Goal: Complete application form

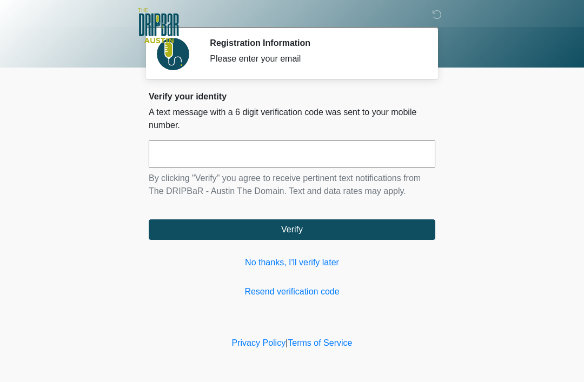
click at [300, 261] on link "No thanks, I'll verify later" at bounding box center [292, 262] width 286 height 13
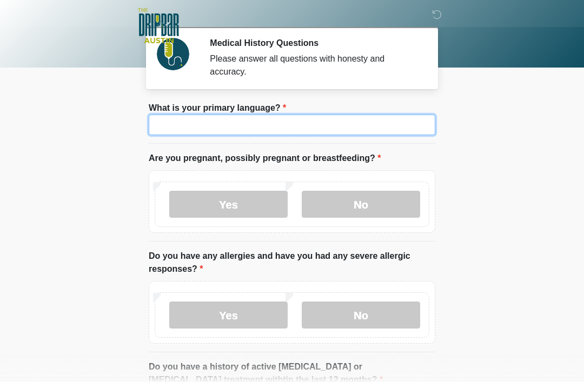
click at [301, 127] on input "What is your primary language?" at bounding box center [292, 125] width 286 height 21
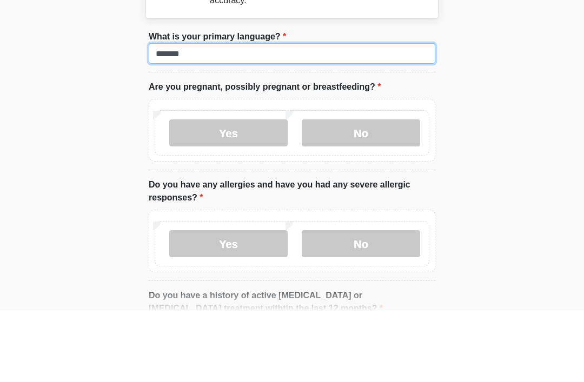
type input "*******"
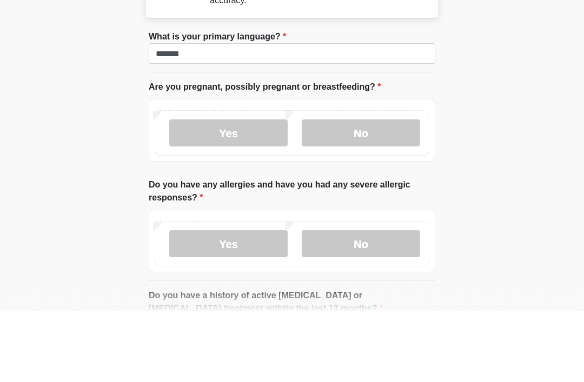
click at [497, 98] on body "‎ ‎ ‎ ‎ Medical History Questions Please answer all questions with honesty and …" at bounding box center [292, 191] width 584 height 382
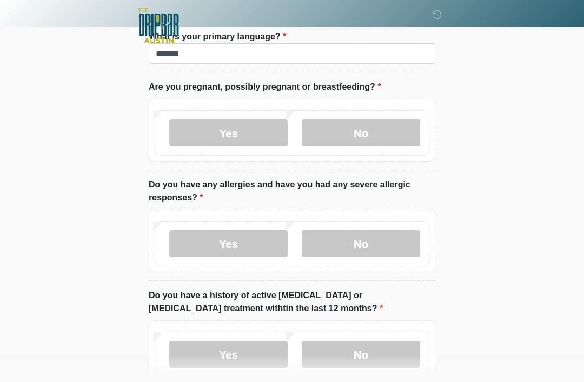
click at [367, 134] on label "No" at bounding box center [361, 132] width 118 height 27
click at [357, 246] on label "No" at bounding box center [361, 243] width 118 height 27
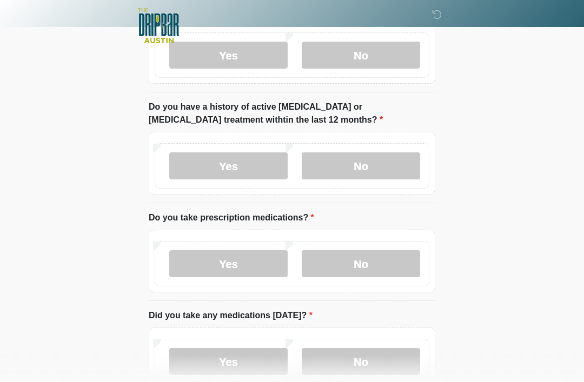
scroll to position [265, 0]
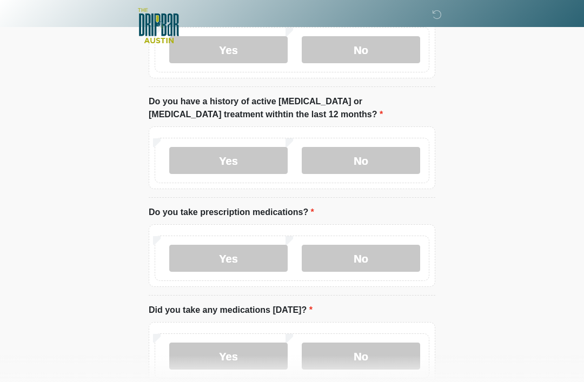
click at [365, 158] on label "No" at bounding box center [361, 160] width 118 height 27
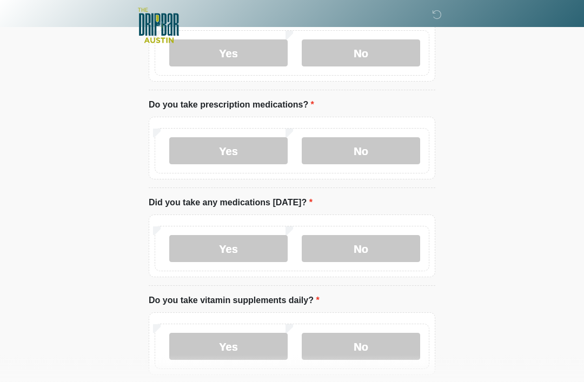
scroll to position [377, 0]
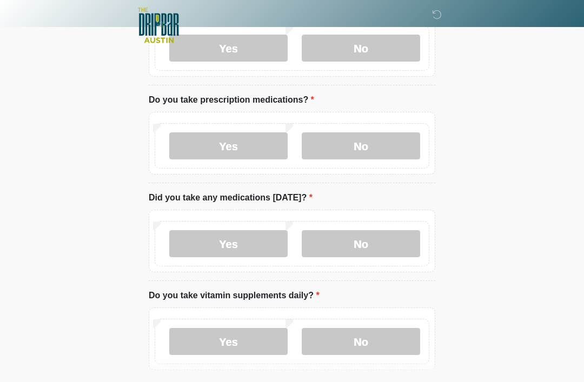
click at [375, 146] on label "No" at bounding box center [361, 146] width 118 height 27
click at [358, 247] on label "No" at bounding box center [361, 243] width 118 height 27
click at [372, 341] on label "No" at bounding box center [361, 341] width 118 height 27
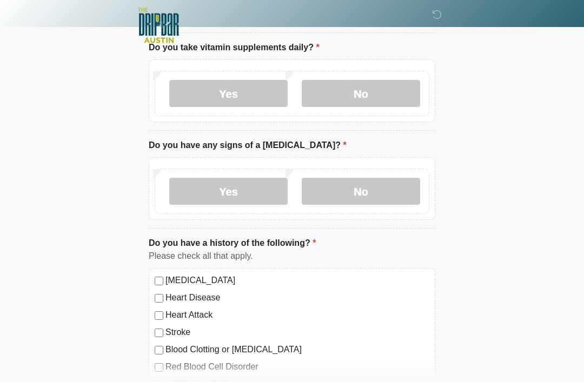
click at [376, 194] on label "No" at bounding box center [361, 191] width 118 height 27
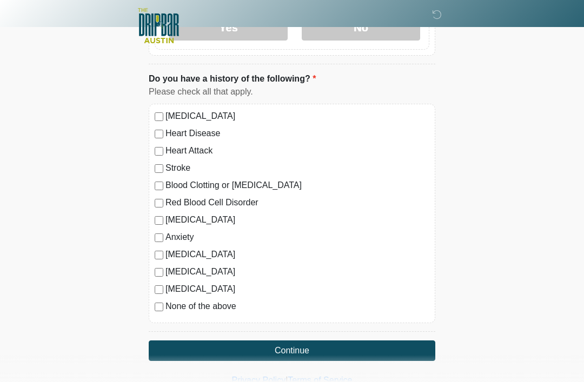
scroll to position [791, 0]
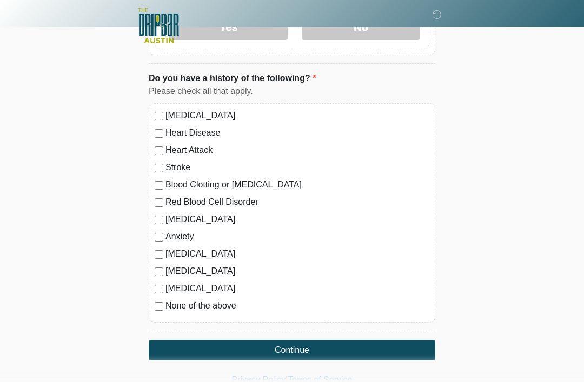
click at [249, 341] on button "Continue" at bounding box center [292, 350] width 286 height 21
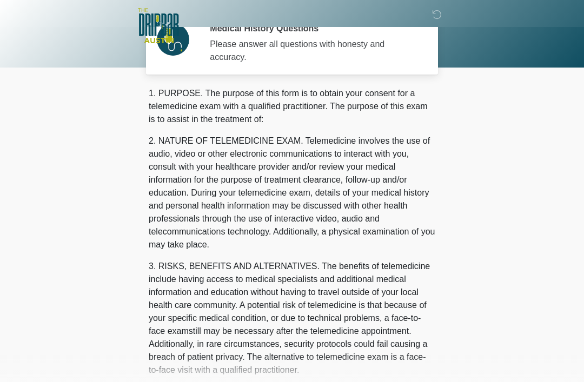
scroll to position [0, 0]
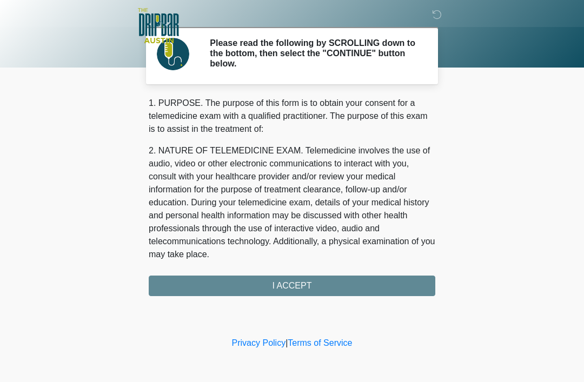
click at [345, 284] on div "1. PURPOSE. The purpose of this form is to obtain your consent for a telemedici…" at bounding box center [292, 196] width 286 height 199
click at [284, 289] on div "1. PURPOSE. The purpose of this form is to obtain your consent for a telemedici…" at bounding box center [292, 196] width 286 height 199
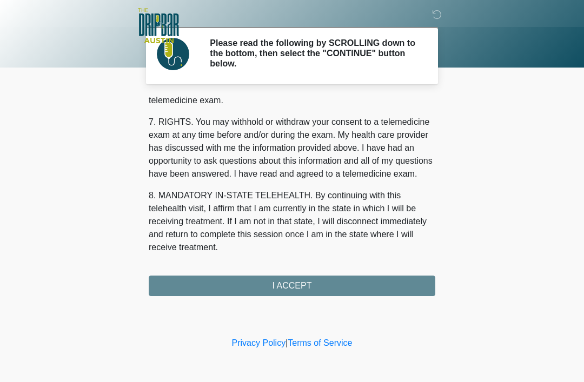
click at [304, 282] on div "1. PURPOSE. The purpose of this form is to obtain your consent for a telemedici…" at bounding box center [292, 196] width 286 height 199
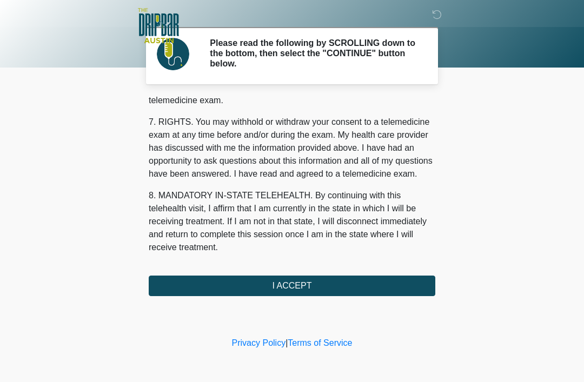
scroll to position [474, 0]
click at [306, 282] on button "I ACCEPT" at bounding box center [292, 286] width 286 height 21
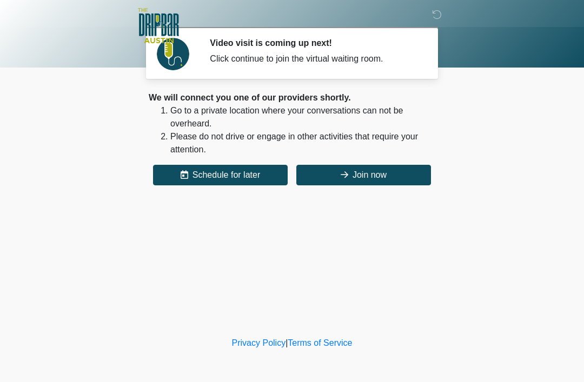
click at [377, 170] on button "Join now" at bounding box center [363, 175] width 135 height 21
